Goal: Transaction & Acquisition: Purchase product/service

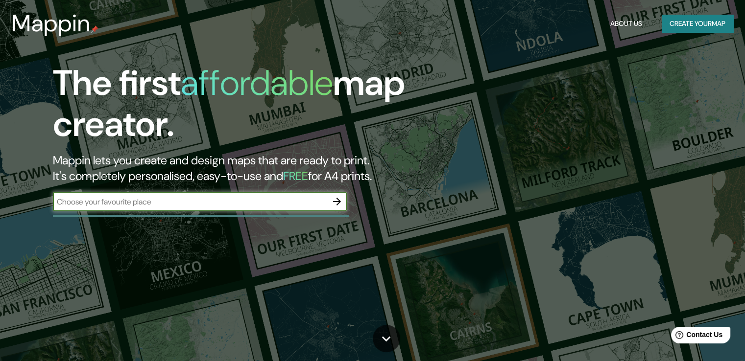
click at [141, 202] on input "text" at bounding box center [190, 201] width 274 height 11
click at [198, 203] on input "text" at bounding box center [190, 201] width 274 height 11
click at [208, 202] on input "text" at bounding box center [190, 201] width 274 height 11
type input "SAN [PERSON_NAME] DE LURIGANCHO LIMA [GEOGRAPHIC_DATA]"
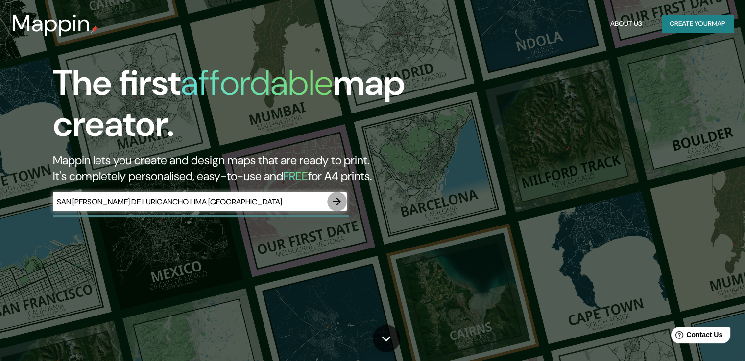
click at [330, 197] on button "button" at bounding box center [337, 202] width 20 height 20
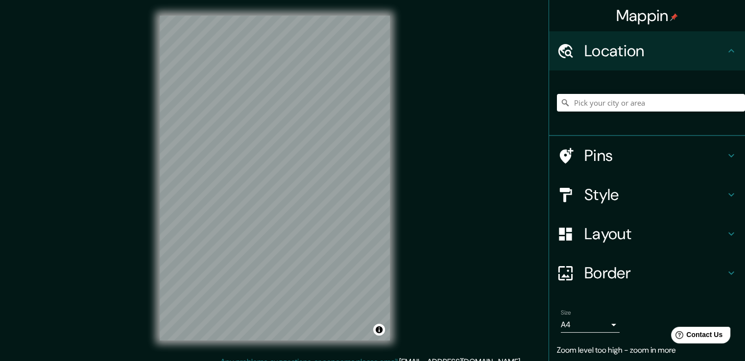
click at [311, 349] on div "© Mapbox © OpenStreetMap Improve this map" at bounding box center [274, 178] width 261 height 356
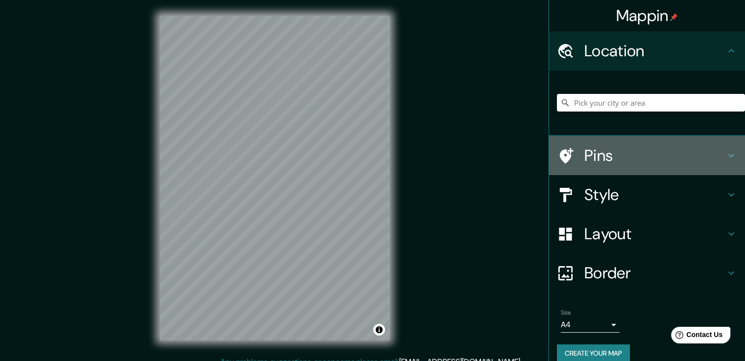
click at [608, 157] on h4 "Pins" at bounding box center [654, 156] width 141 height 20
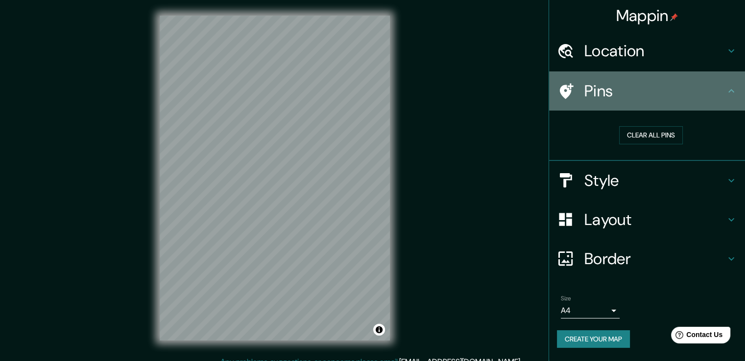
click at [709, 93] on h4 "Pins" at bounding box center [654, 91] width 141 height 20
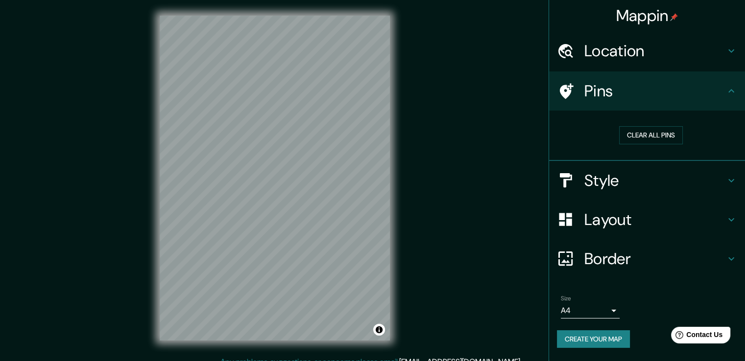
click at [706, 185] on h4 "Style" at bounding box center [654, 181] width 141 height 20
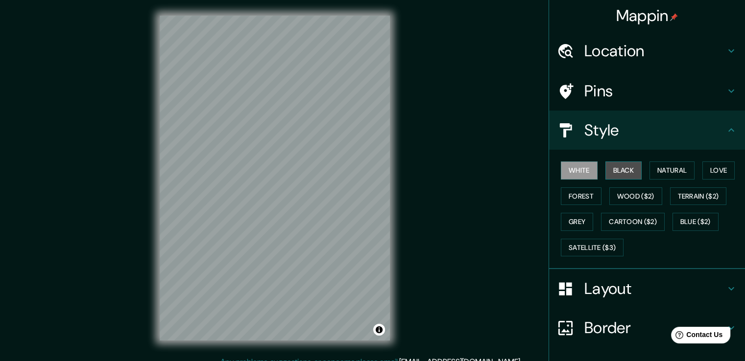
click at [625, 169] on button "Black" at bounding box center [623, 171] width 37 height 18
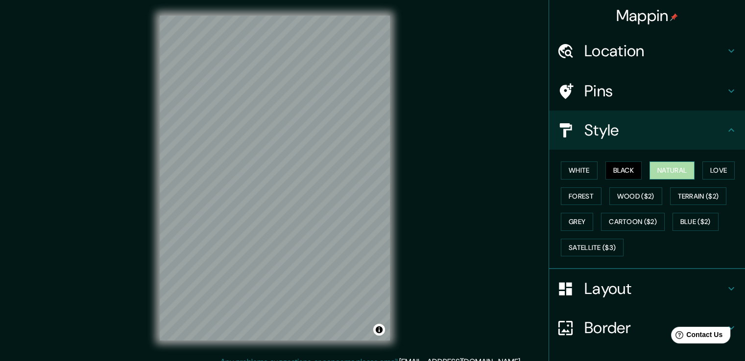
click at [650, 169] on button "Natural" at bounding box center [671, 171] width 45 height 18
click at [715, 169] on button "Love" at bounding box center [718, 171] width 32 height 18
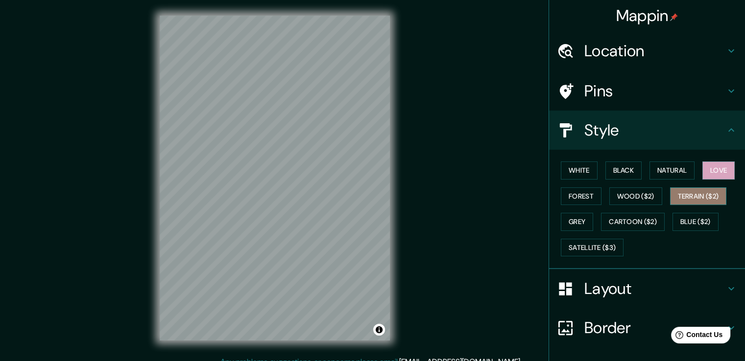
click at [704, 189] on button "Terrain ($2)" at bounding box center [698, 197] width 57 height 18
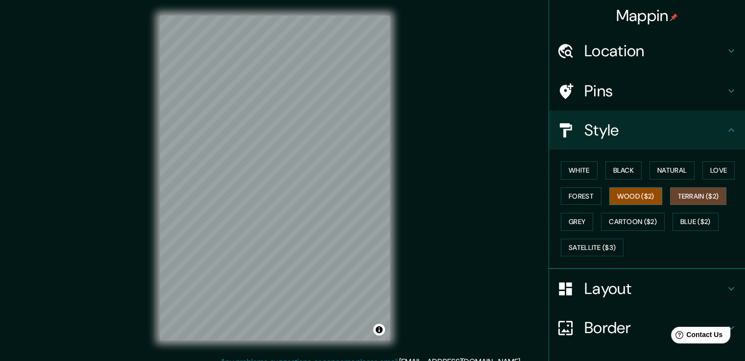
click at [642, 195] on button "Wood ($2)" at bounding box center [635, 197] width 53 height 18
click at [676, 194] on button "Terrain ($2)" at bounding box center [698, 197] width 57 height 18
click at [644, 195] on button "Wood ($2)" at bounding box center [635, 197] width 53 height 18
click at [569, 194] on button "Forest" at bounding box center [581, 197] width 41 height 18
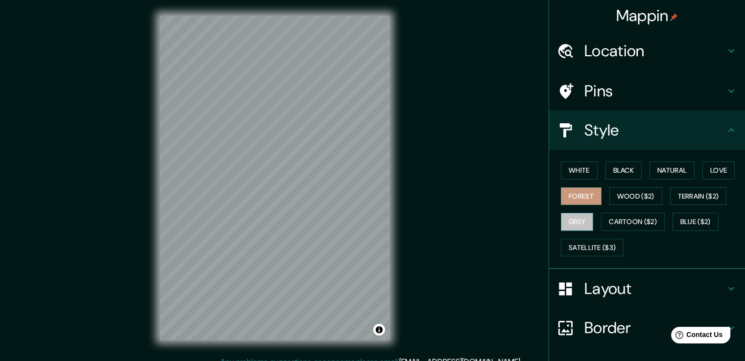
click at [565, 220] on button "Grey" at bounding box center [577, 222] width 32 height 18
click at [626, 222] on button "Cartoon ($2)" at bounding box center [633, 222] width 64 height 18
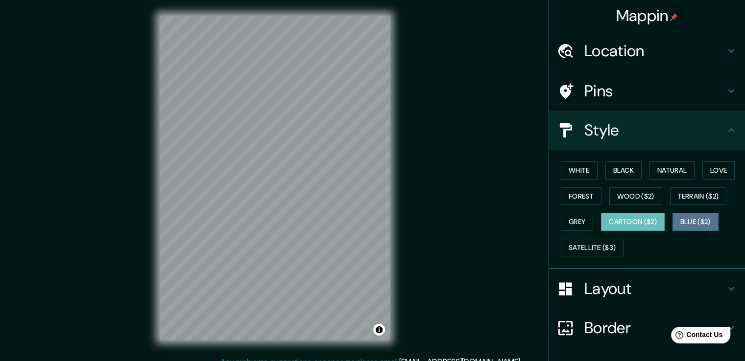
click at [684, 222] on button "Blue ($2)" at bounding box center [695, 222] width 46 height 18
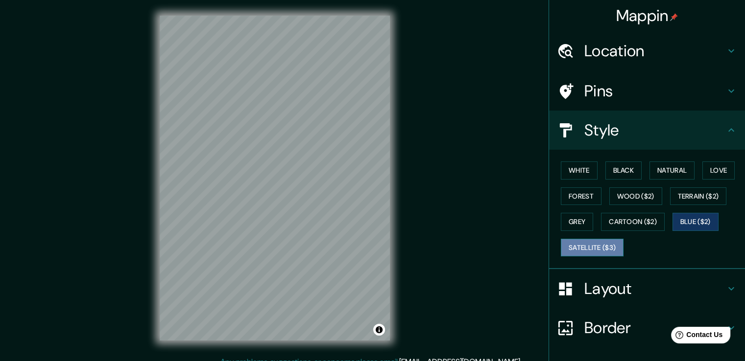
click at [611, 240] on button "Satellite ($3)" at bounding box center [592, 248] width 63 height 18
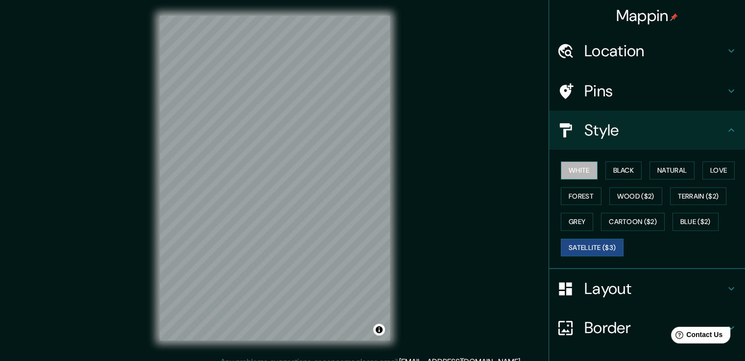
click at [576, 167] on button "White" at bounding box center [579, 171] width 37 height 18
click at [605, 167] on button "Black" at bounding box center [623, 171] width 37 height 18
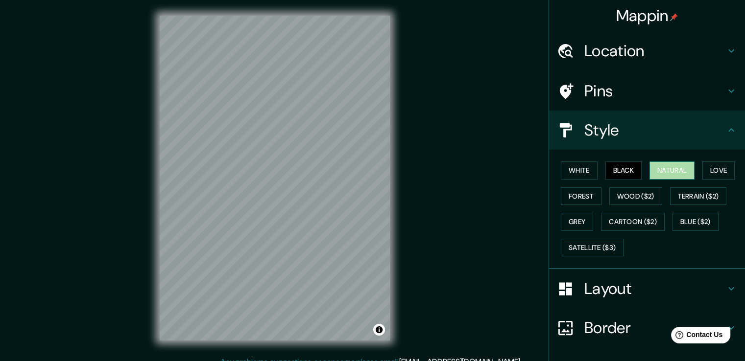
click at [660, 169] on button "Natural" at bounding box center [671, 171] width 45 height 18
click at [693, 223] on button "Blue ($2)" at bounding box center [695, 222] width 46 height 18
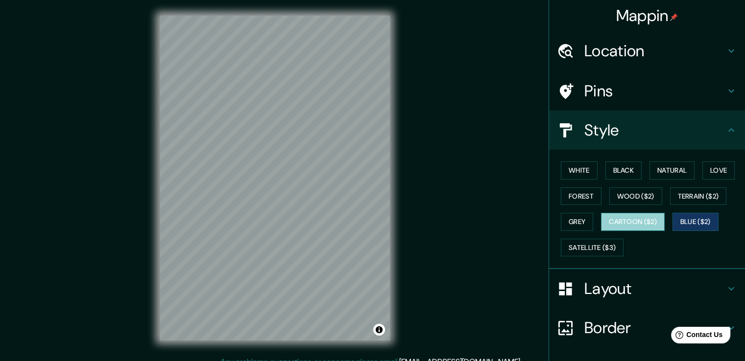
click at [636, 224] on button "Cartoon ($2)" at bounding box center [633, 222] width 64 height 18
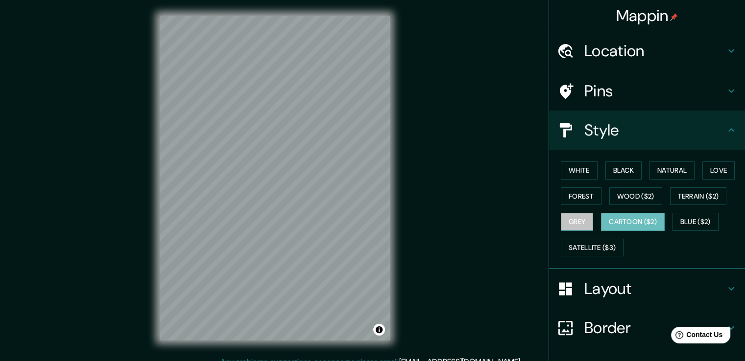
click at [562, 218] on button "Grey" at bounding box center [577, 222] width 32 height 18
click at [572, 190] on button "Forest" at bounding box center [581, 197] width 41 height 18
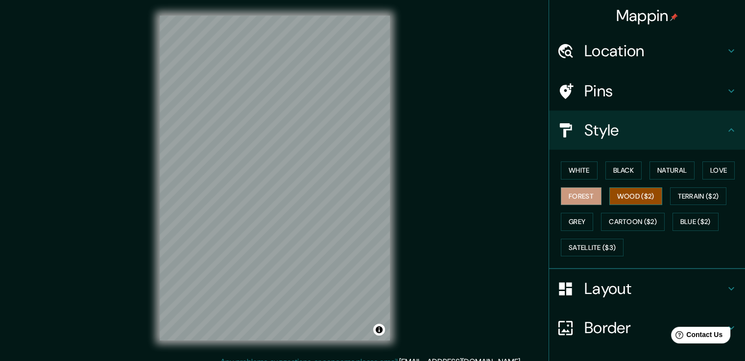
click at [619, 190] on button "Wood ($2)" at bounding box center [635, 197] width 53 height 18
click at [666, 173] on button "Natural" at bounding box center [671, 171] width 45 height 18
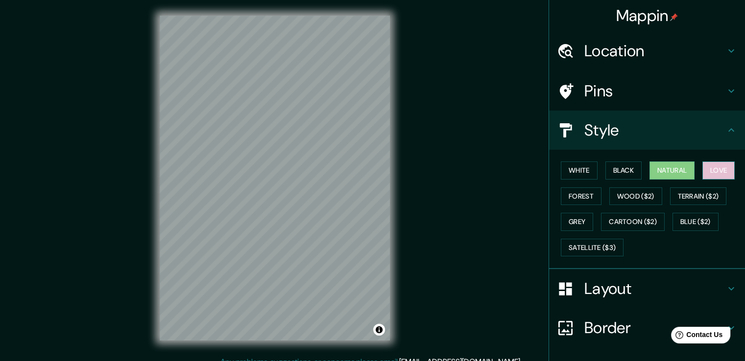
click at [719, 169] on button "Love" at bounding box center [718, 171] width 32 height 18
click at [674, 171] on button "Natural" at bounding box center [671, 171] width 45 height 18
click at [622, 173] on button "Black" at bounding box center [623, 171] width 37 height 18
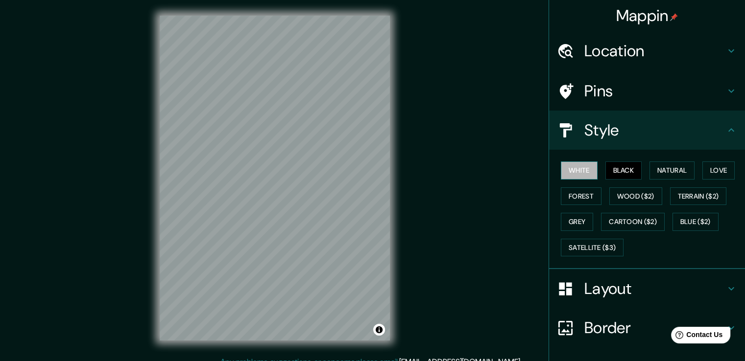
click at [572, 168] on button "White" at bounding box center [579, 171] width 37 height 18
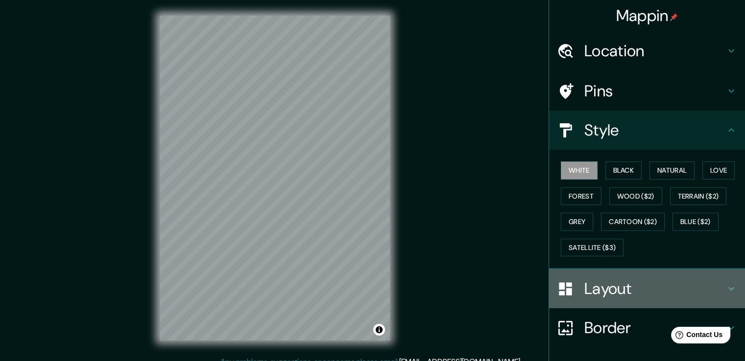
click at [691, 285] on h4 "Layout" at bounding box center [654, 289] width 141 height 20
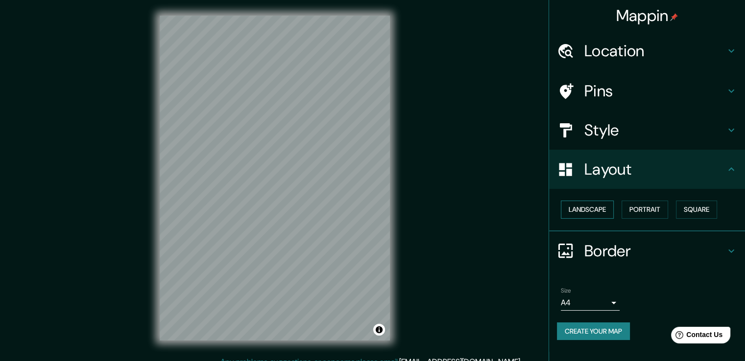
click at [584, 206] on button "Landscape" at bounding box center [587, 210] width 53 height 18
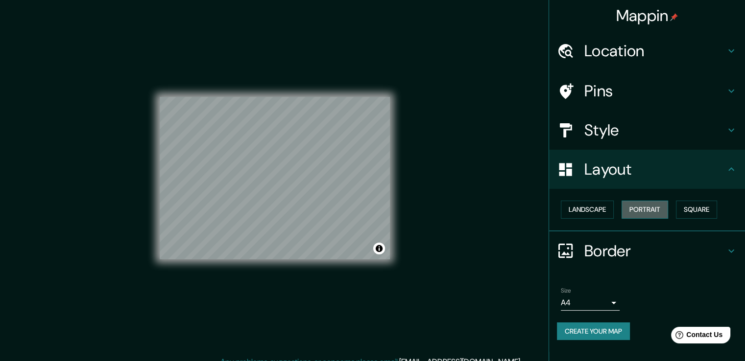
click at [651, 209] on button "Portrait" at bounding box center [644, 210] width 47 height 18
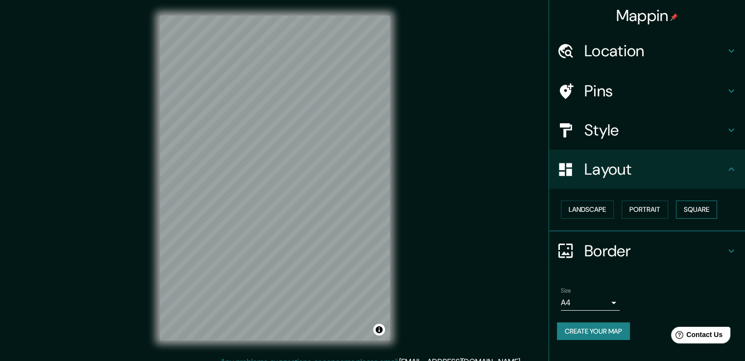
click at [705, 210] on button "Square" at bounding box center [696, 210] width 41 height 18
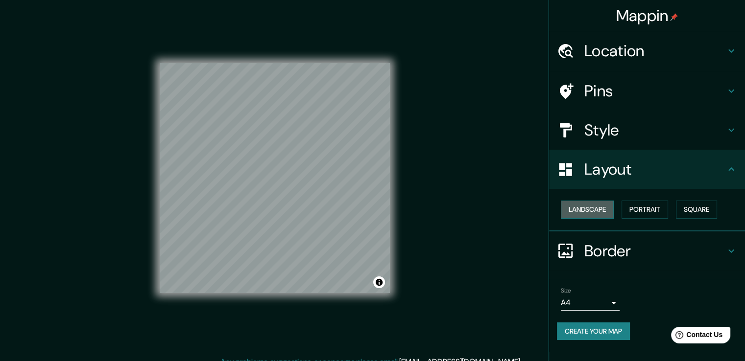
click at [601, 207] on button "Landscape" at bounding box center [587, 210] width 53 height 18
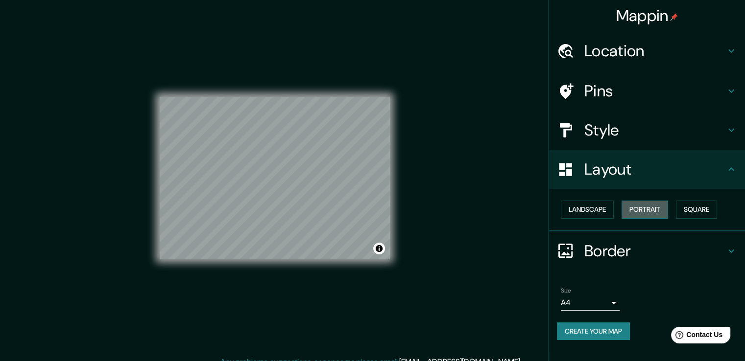
click at [643, 209] on button "Portrait" at bounding box center [644, 210] width 47 height 18
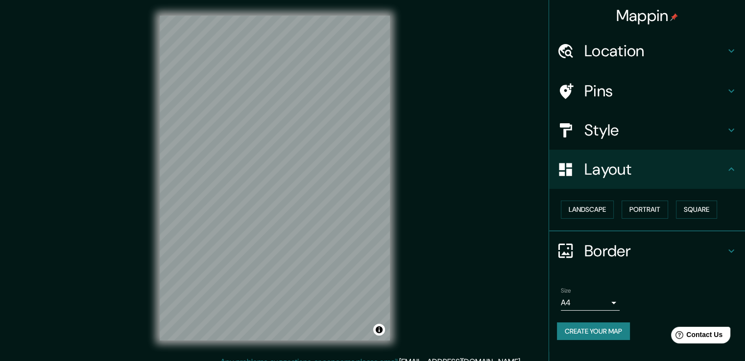
click at [689, 179] on div "Layout" at bounding box center [647, 169] width 196 height 39
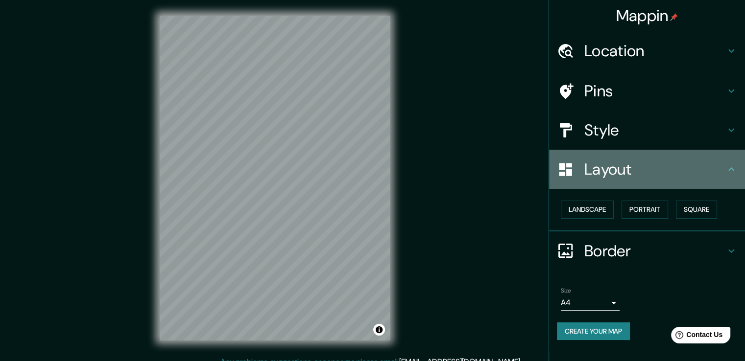
click at [733, 173] on icon at bounding box center [731, 170] width 12 height 12
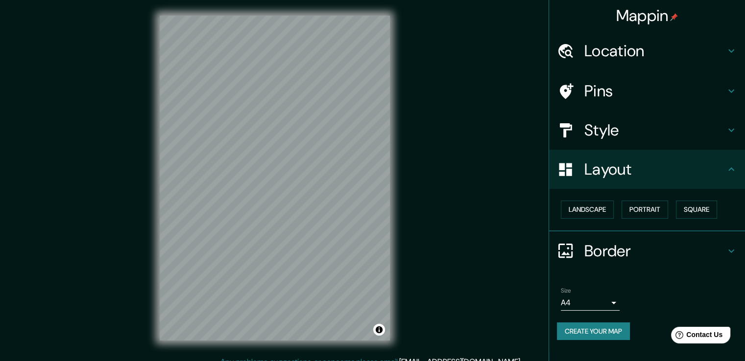
click at [733, 169] on icon at bounding box center [731, 170] width 12 height 12
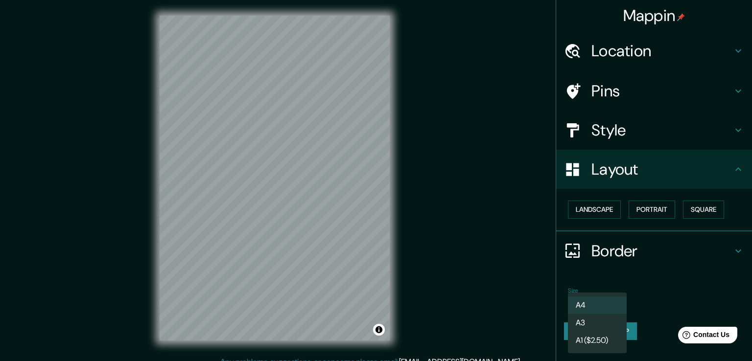
drag, startPoint x: 616, startPoint y: 308, endPoint x: 571, endPoint y: 310, distance: 44.6
click at [571, 310] on body "Mappin Location Pins Style Layout Landscape Portrait Square Border Choose a bor…" at bounding box center [376, 180] width 752 height 361
click at [586, 318] on li "A3" at bounding box center [597, 323] width 59 height 18
click at [611, 302] on body "Mappin Location Pins Style Layout Landscape Portrait Square Border Choose a bor…" at bounding box center [376, 180] width 752 height 361
click at [617, 302] on li "A4" at bounding box center [597, 306] width 59 height 18
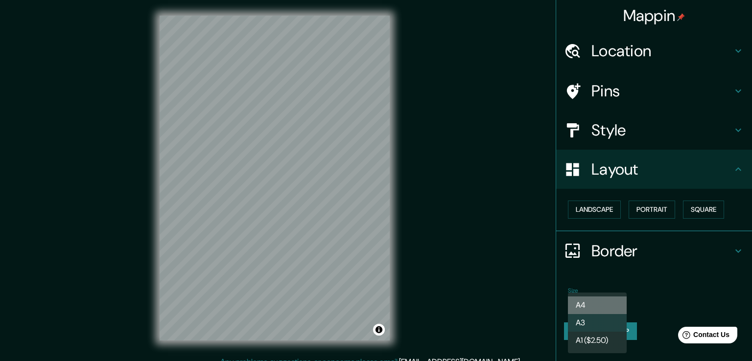
type input "single"
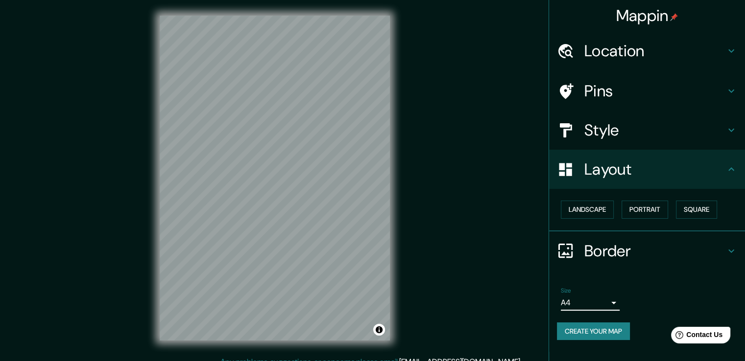
click at [728, 246] on icon at bounding box center [731, 251] width 12 height 12
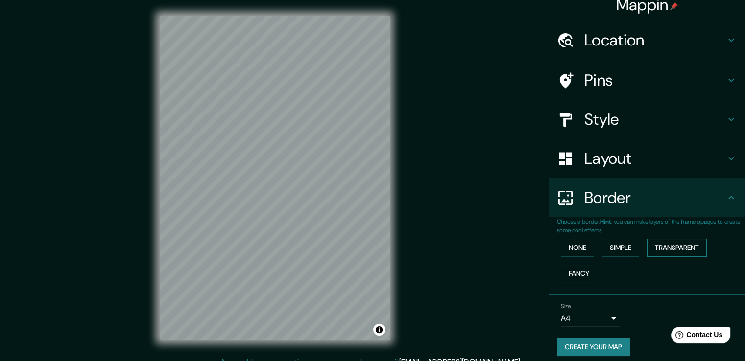
scroll to position [17, 0]
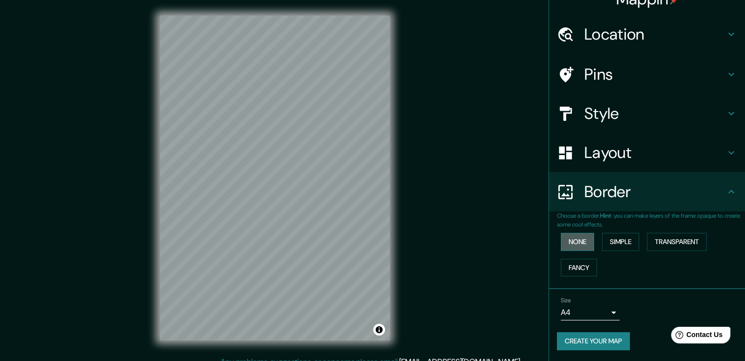
click at [580, 241] on button "None" at bounding box center [577, 242] width 33 height 18
click at [589, 241] on div "None Simple Transparent Fancy" at bounding box center [651, 254] width 188 height 51
click at [614, 242] on button "Simple" at bounding box center [620, 242] width 37 height 18
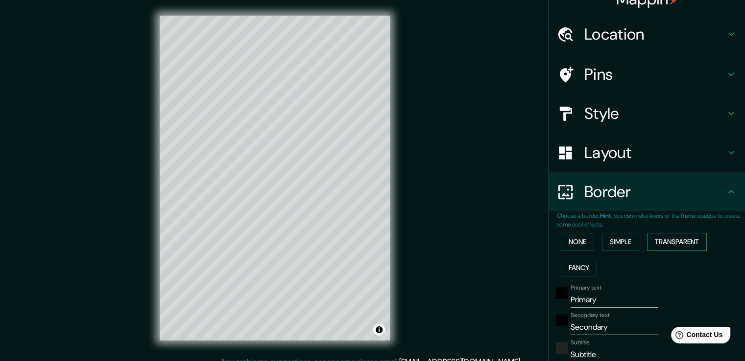
click at [668, 243] on button "Transparent" at bounding box center [677, 242] width 60 height 18
click at [576, 268] on button "Fancy" at bounding box center [579, 268] width 36 height 18
click at [567, 237] on button "None" at bounding box center [577, 242] width 33 height 18
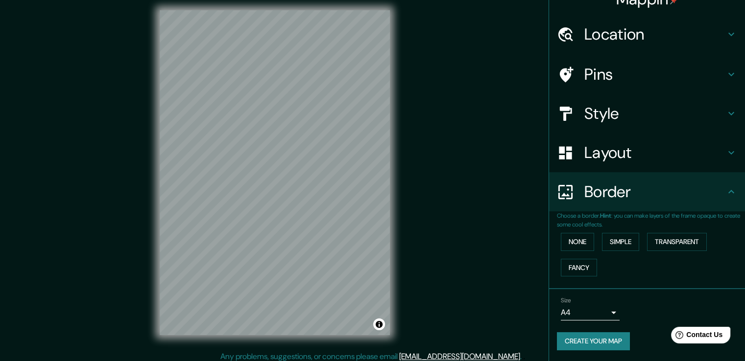
scroll to position [11, 0]
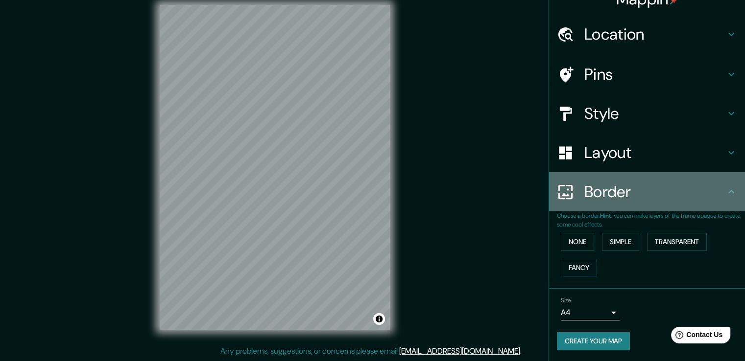
click at [728, 189] on icon at bounding box center [731, 192] width 12 height 12
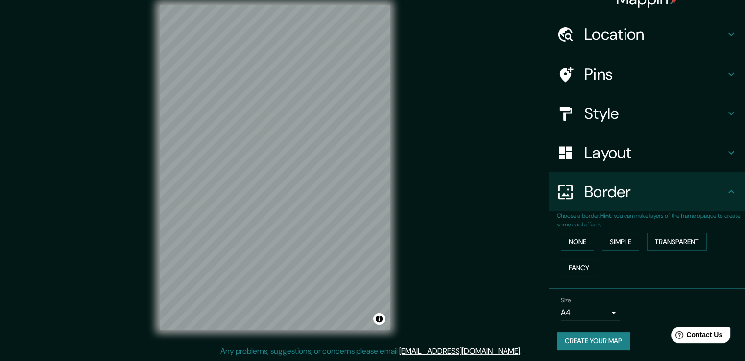
click at [725, 191] on icon at bounding box center [731, 192] width 12 height 12
click at [690, 336] on span "Contact Us" at bounding box center [705, 335] width 38 height 8
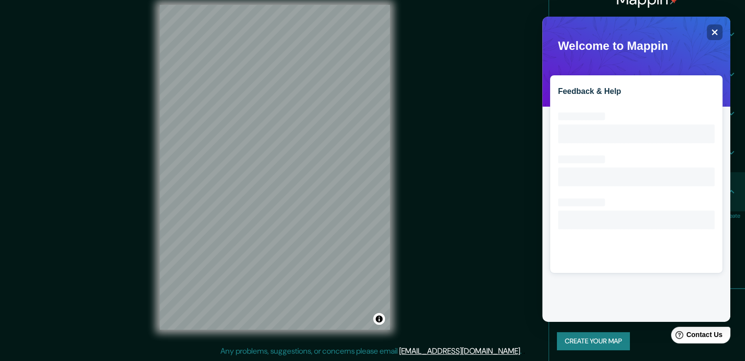
scroll to position [0, 0]
click at [720, 34] on div "Close" at bounding box center [715, 32] width 16 height 16
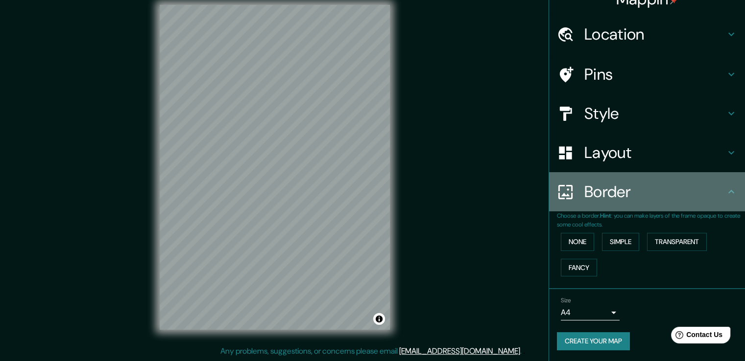
click at [713, 182] on h4 "Border" at bounding box center [654, 192] width 141 height 20
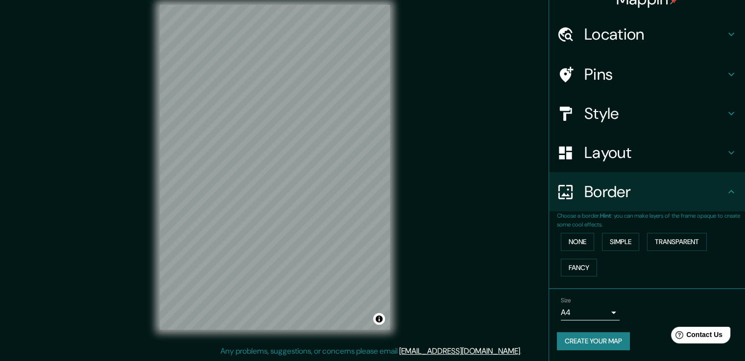
click at [725, 196] on icon at bounding box center [731, 192] width 12 height 12
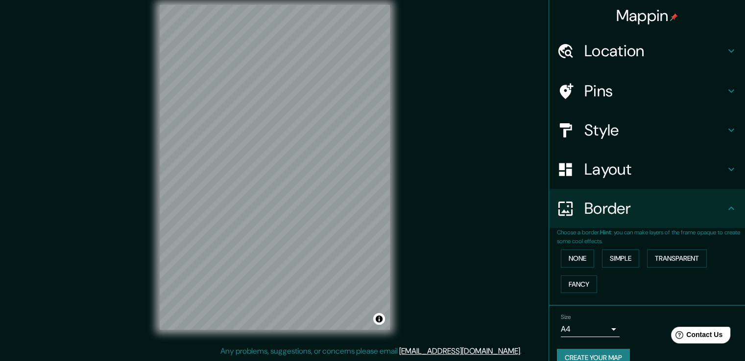
click at [639, 126] on h4 "Style" at bounding box center [654, 130] width 141 height 20
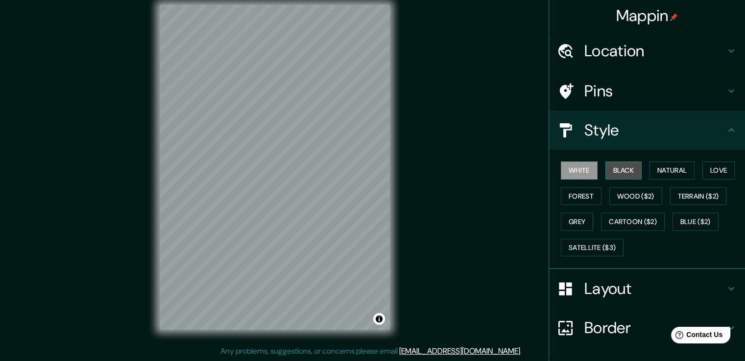
click at [609, 169] on button "Black" at bounding box center [623, 171] width 37 height 18
click at [571, 169] on button "White" at bounding box center [579, 171] width 37 height 18
click at [610, 55] on h4 "Location" at bounding box center [654, 51] width 141 height 20
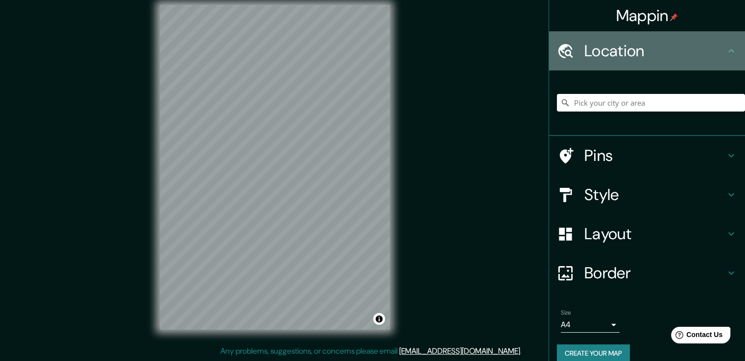
click at [610, 55] on h4 "Location" at bounding box center [654, 51] width 141 height 20
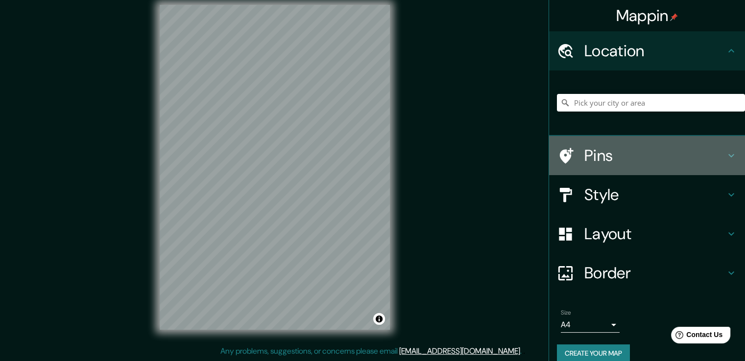
click at [691, 151] on h4 "Pins" at bounding box center [654, 156] width 141 height 20
